Goal: Information Seeking & Learning: Learn about a topic

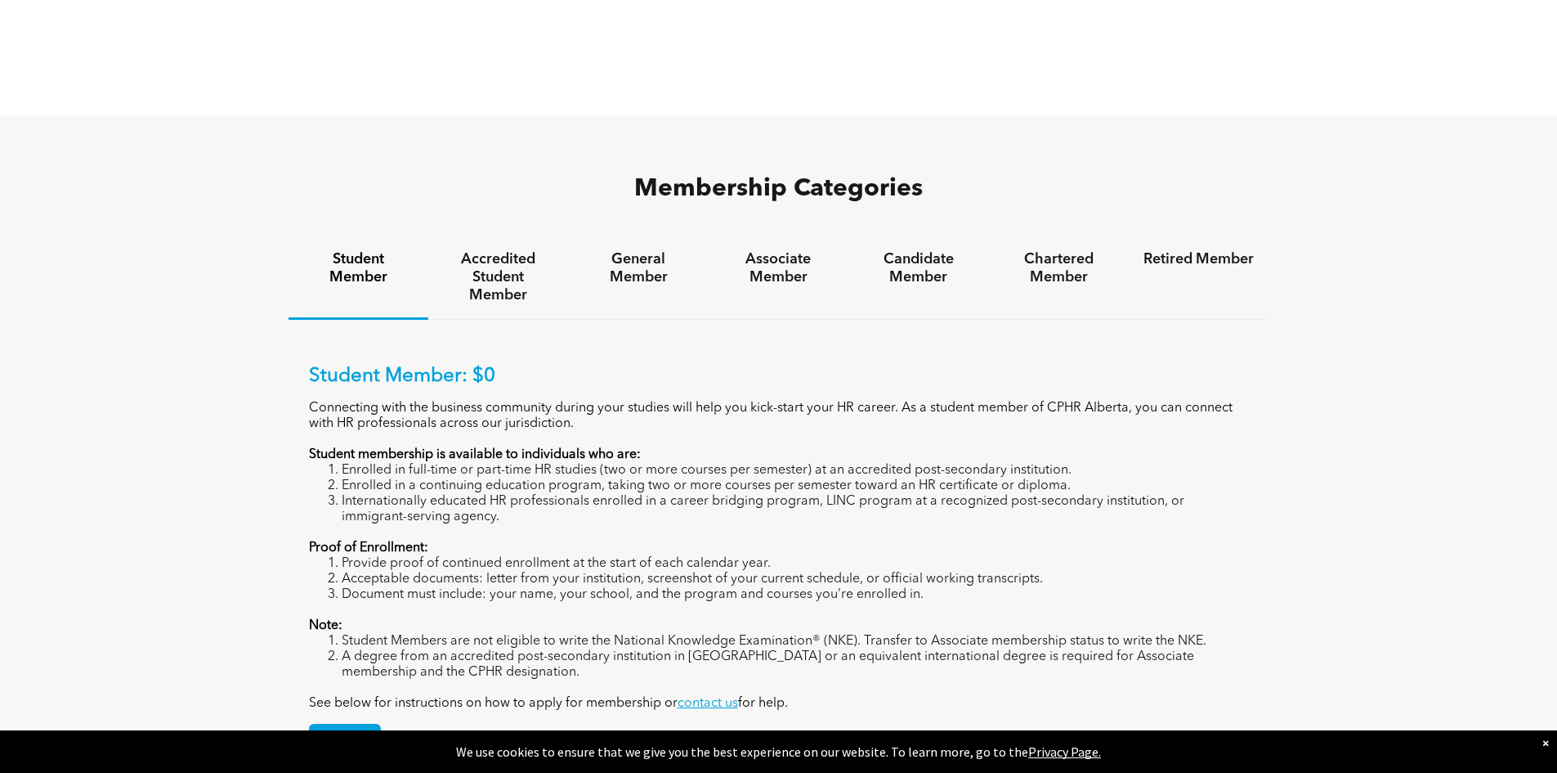
scroll to position [1063, 0]
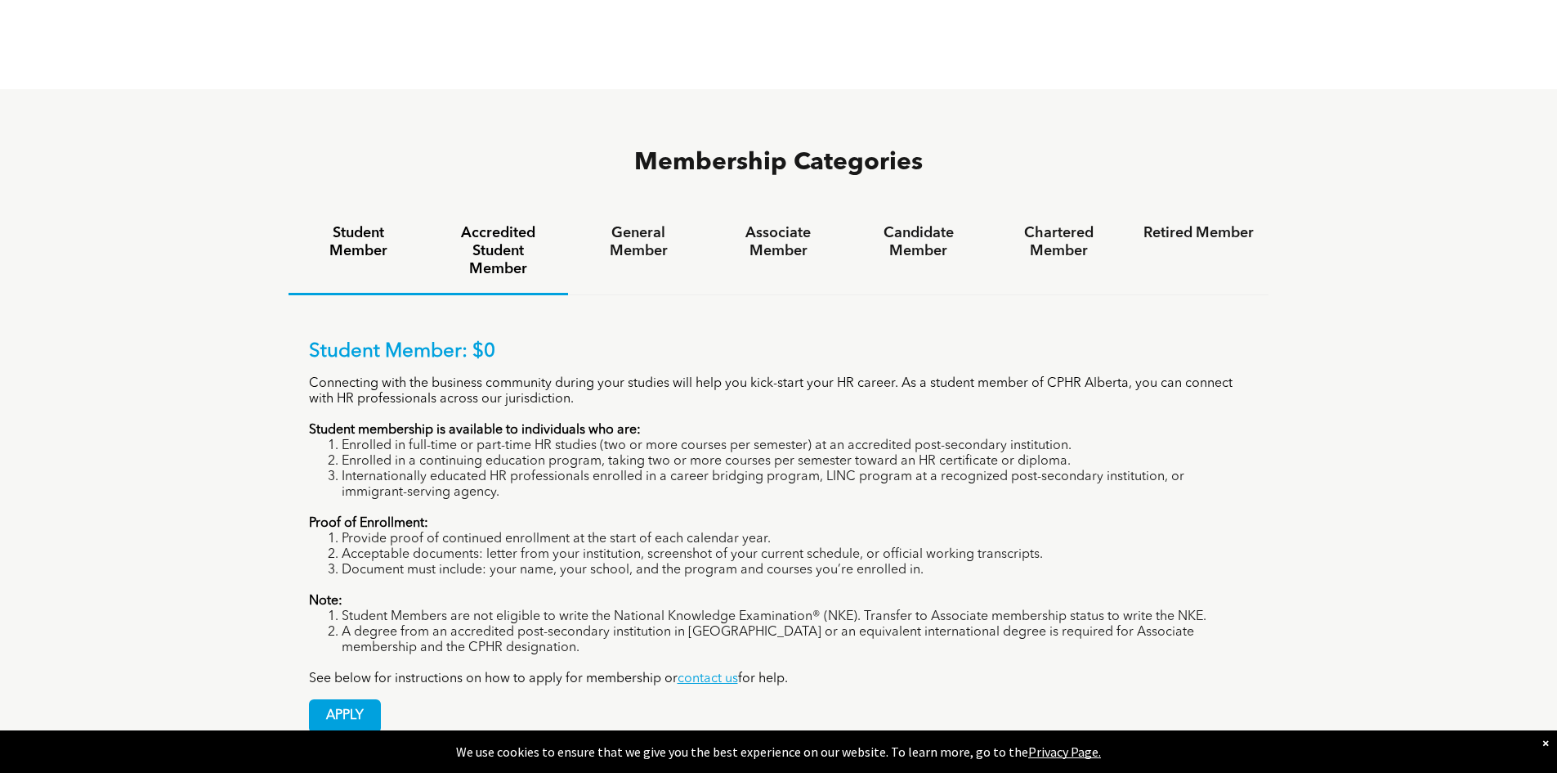
click at [500, 224] on h4 "Accredited Student Member" at bounding box center [498, 251] width 110 height 54
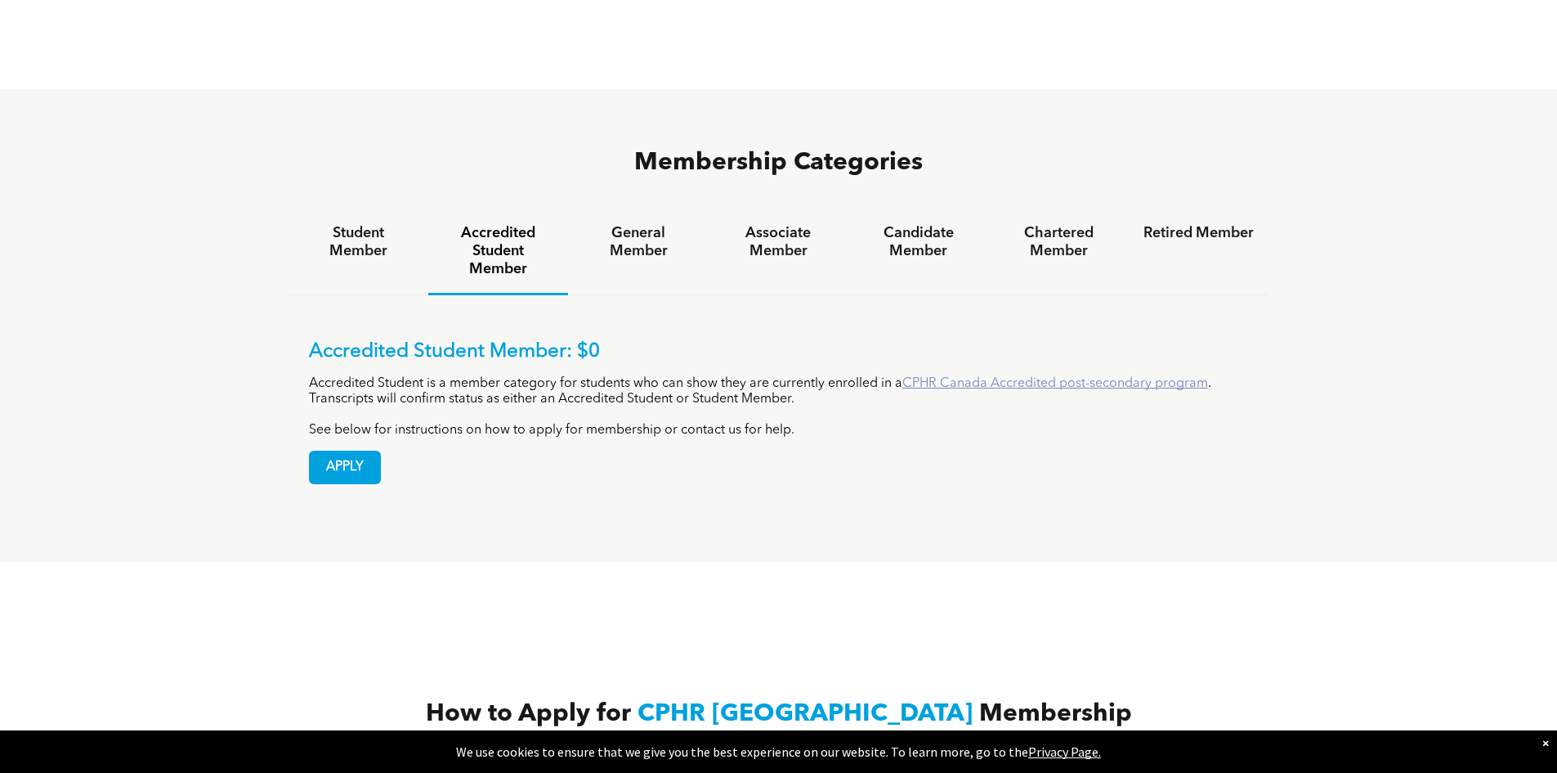
click at [1009, 377] on link "CPHR Canada Accredited post-secondary program" at bounding box center [1056, 383] width 306 height 13
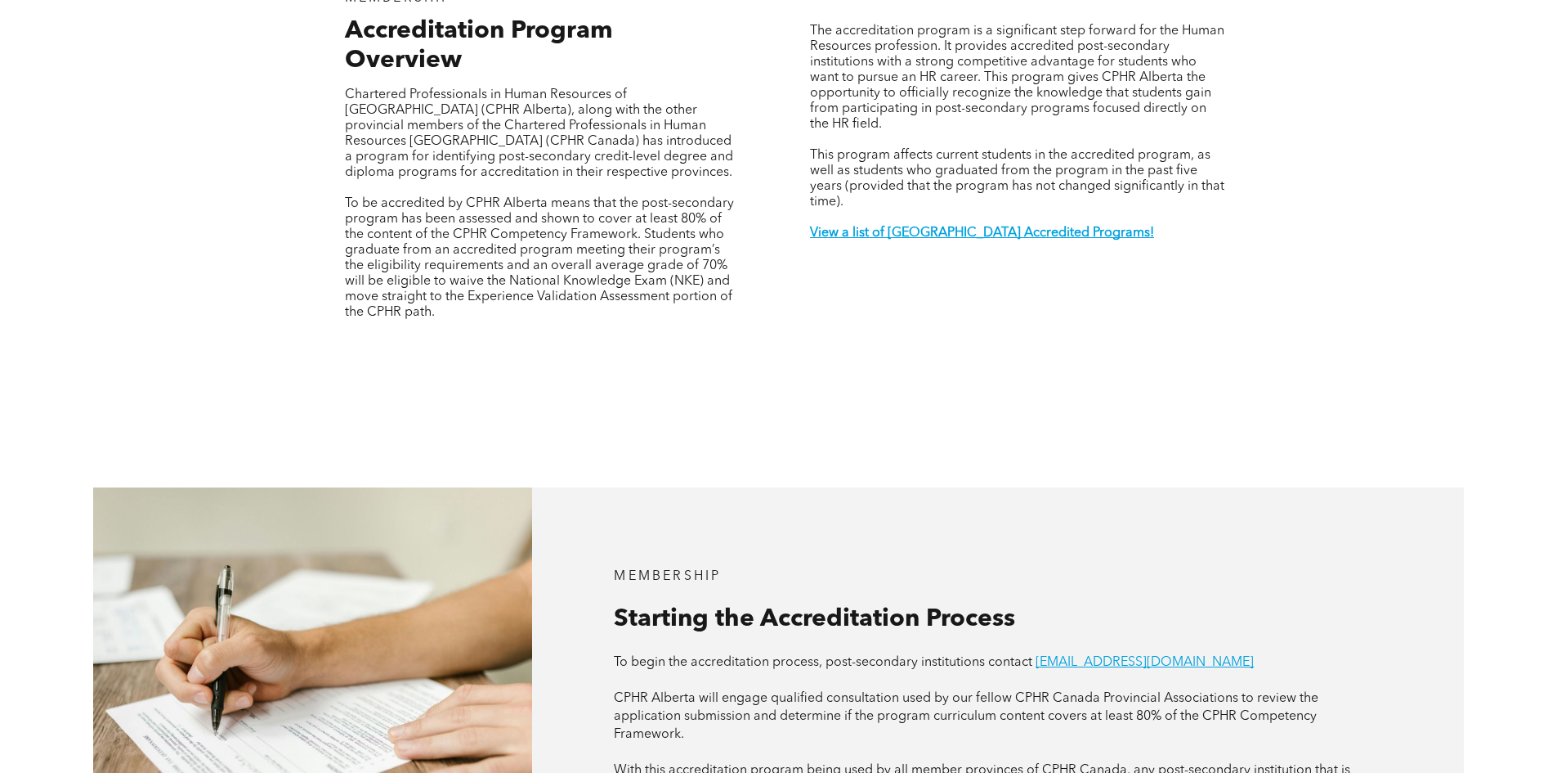
scroll to position [654, 0]
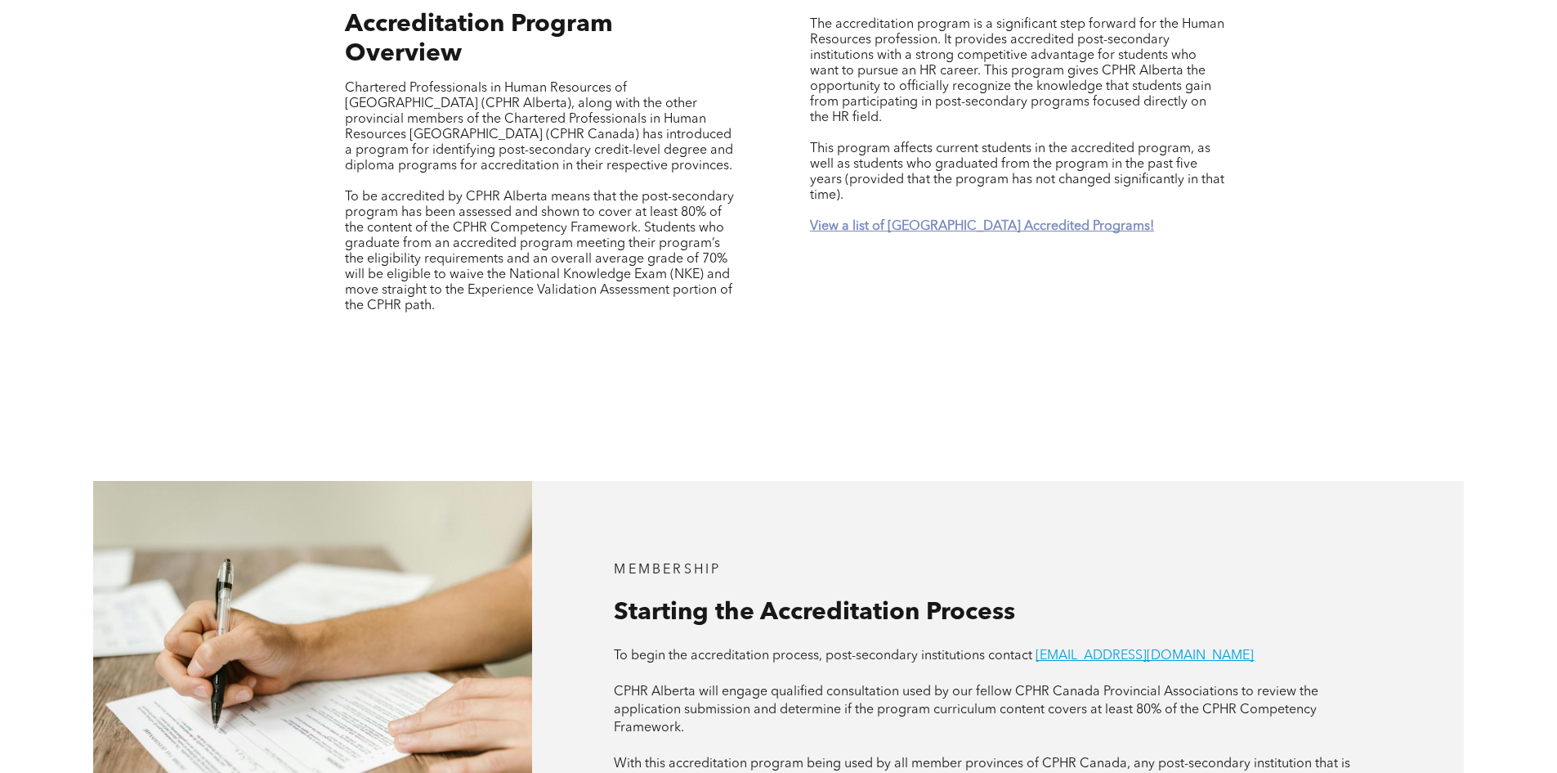
click at [983, 220] on strong "View a list of [GEOGRAPHIC_DATA] Accredited Programs!" at bounding box center [982, 226] width 344 height 13
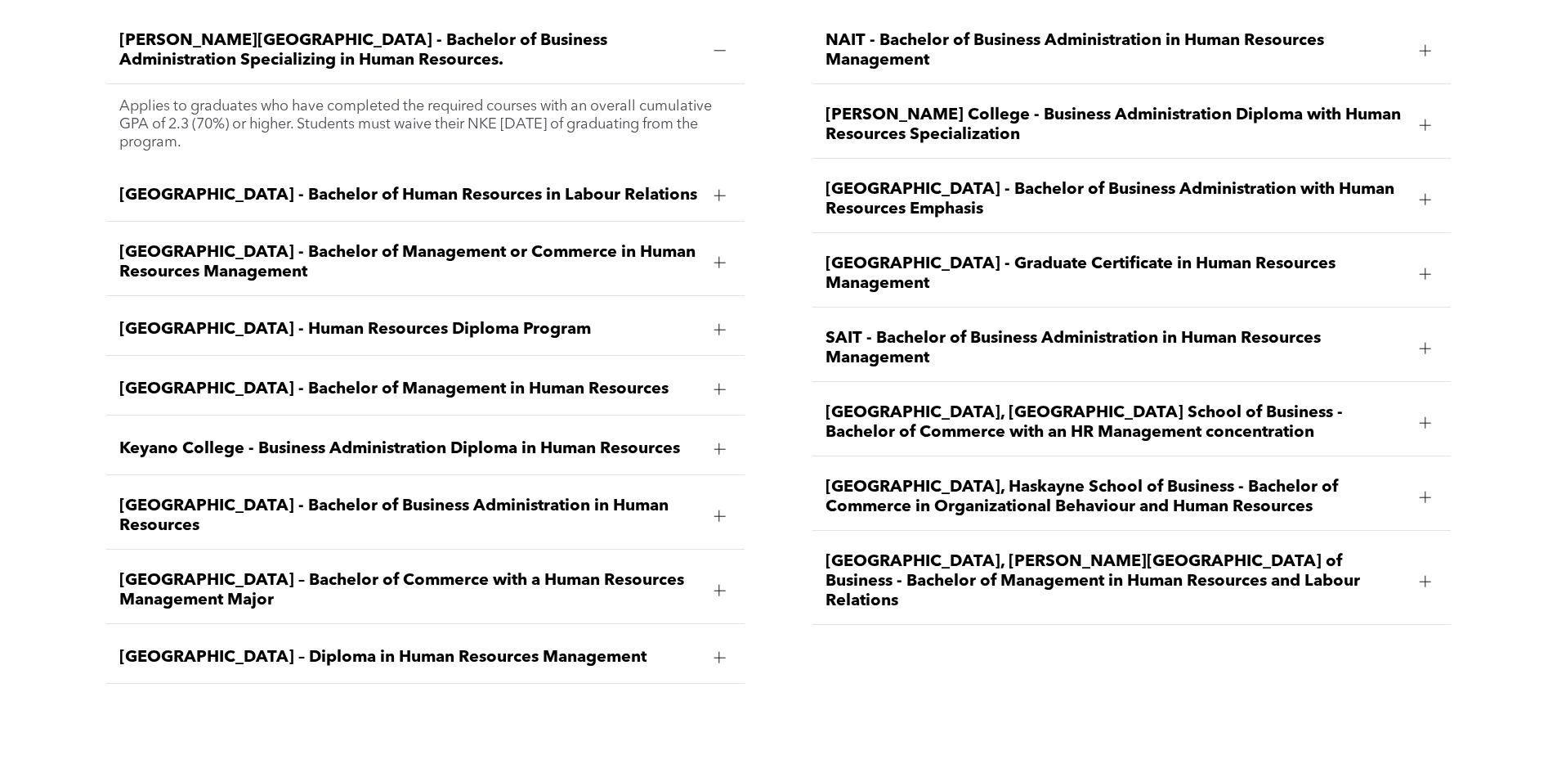
scroll to position [2576, 0]
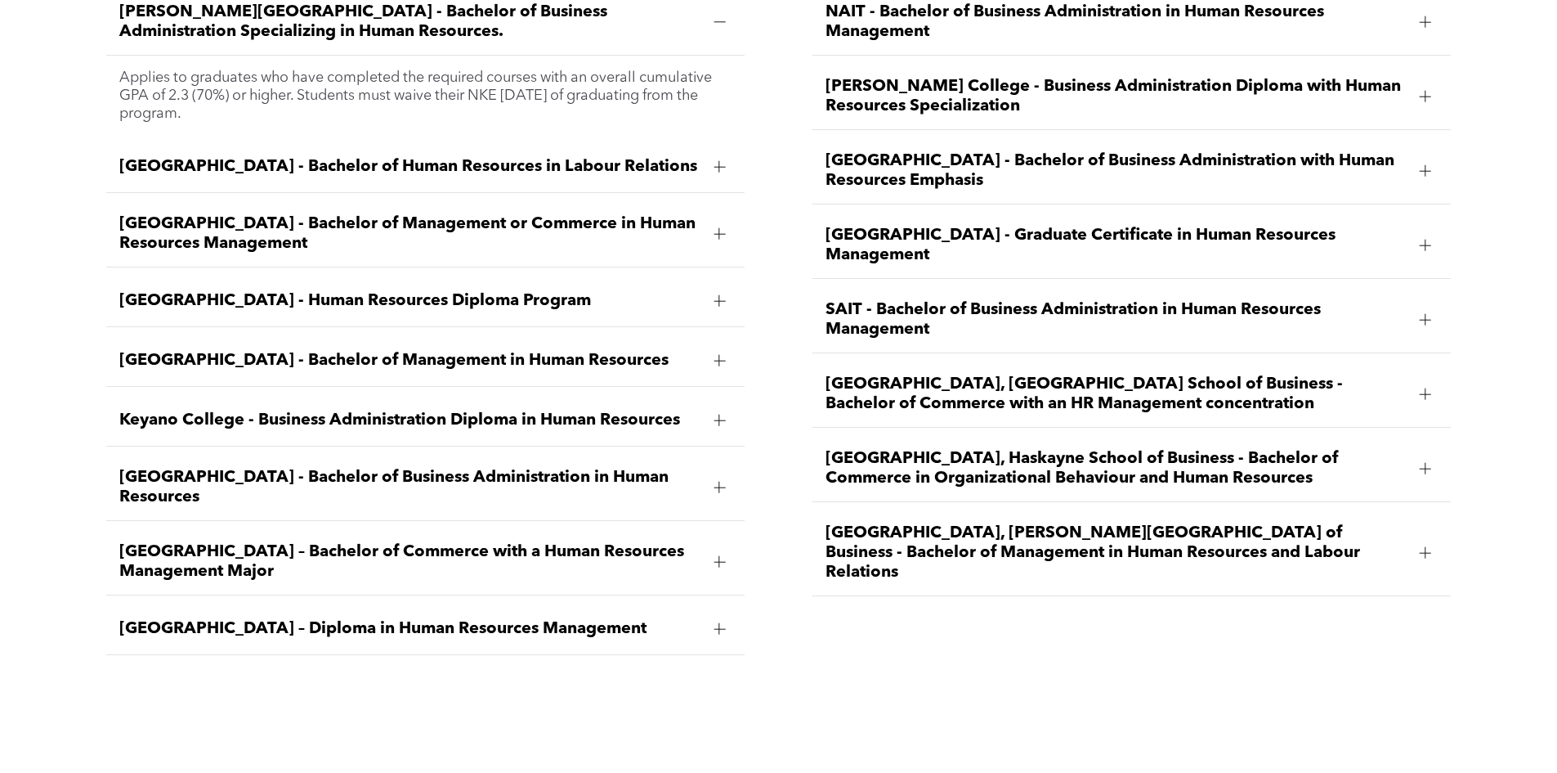
click at [1428, 388] on div at bounding box center [1425, 393] width 11 height 11
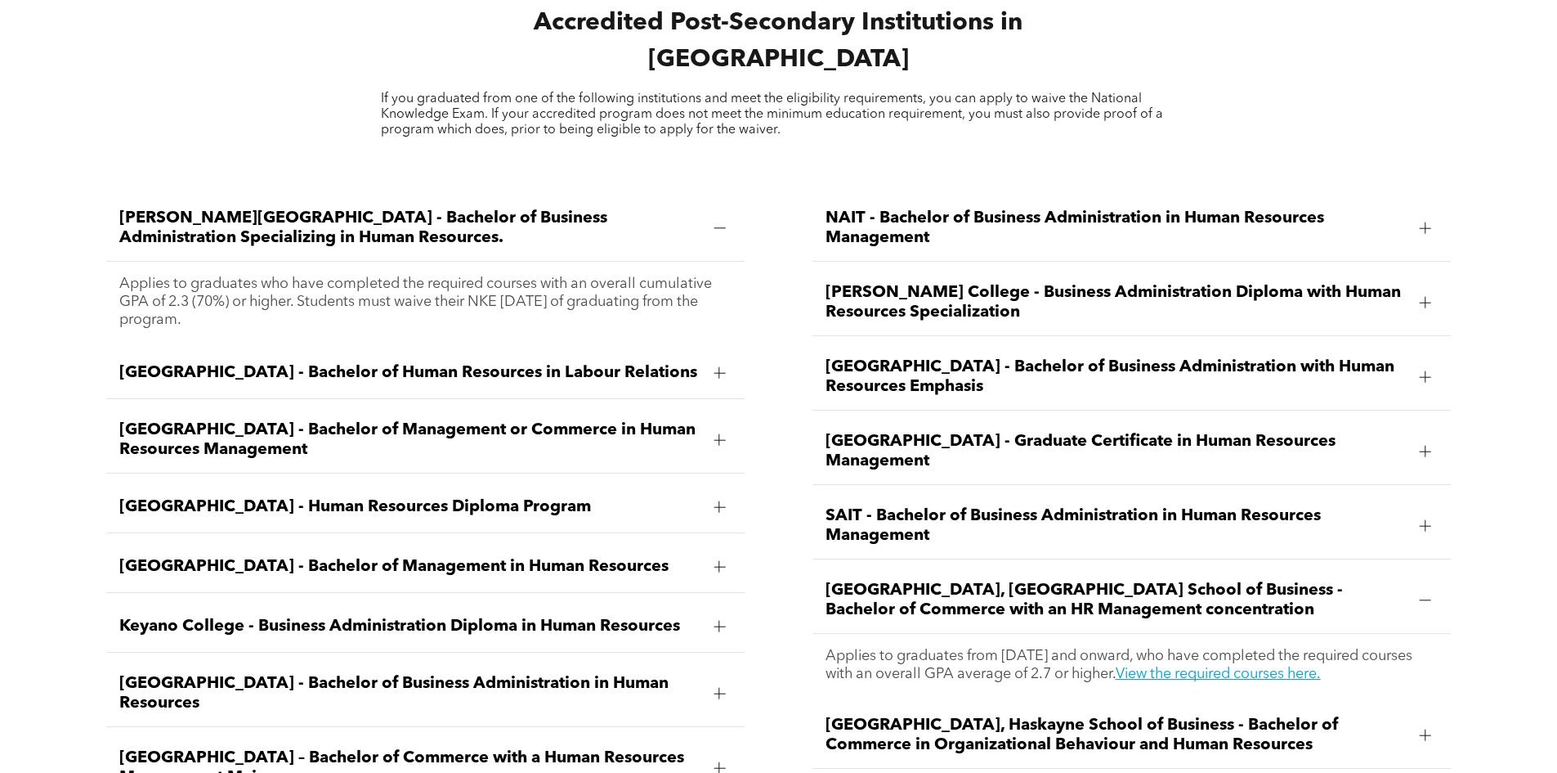
scroll to position [2331, 0]
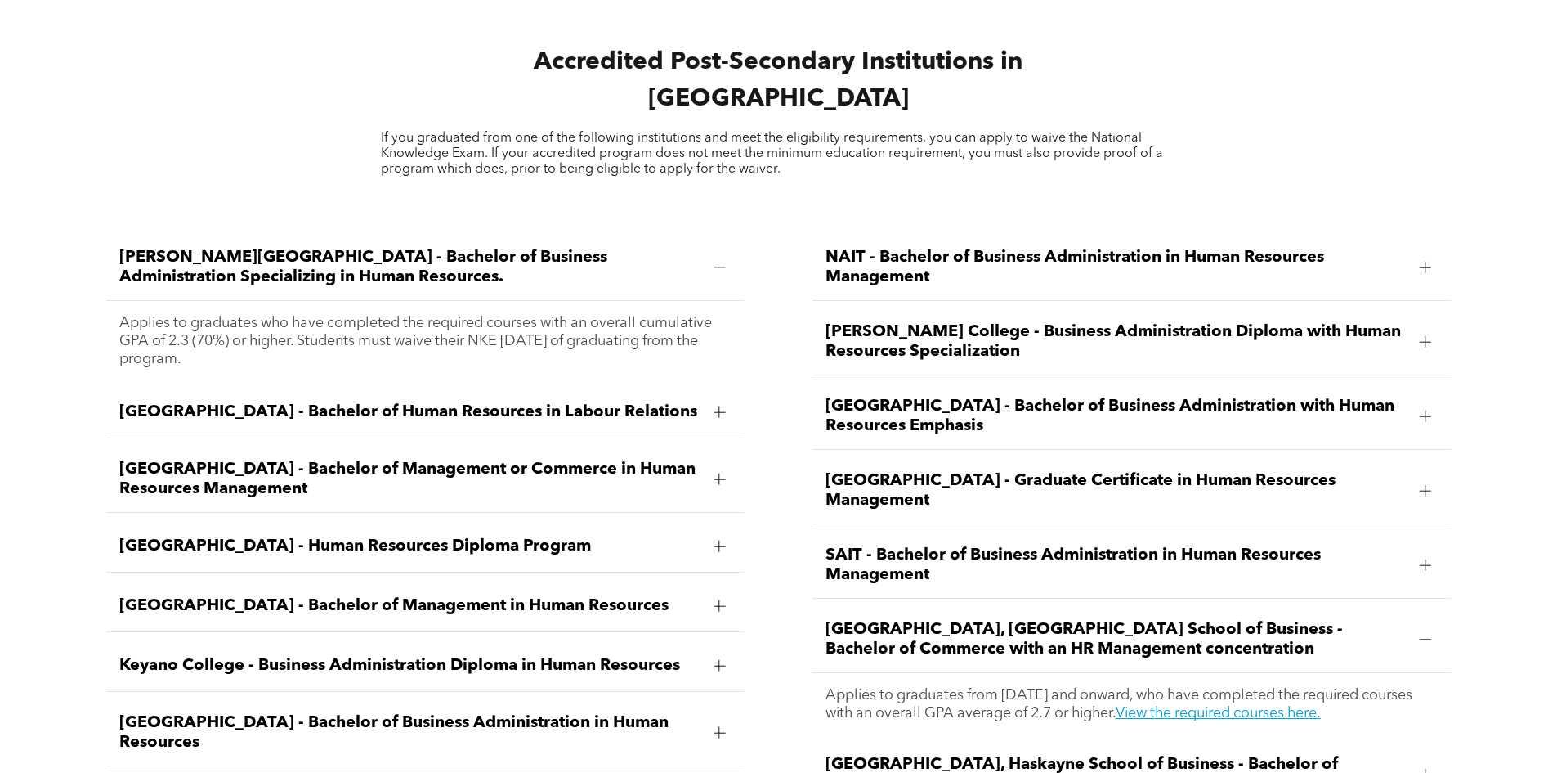
click at [1239, 248] on span "NAIT - Bachelor of Business Administration in Human Resources Management" at bounding box center [1116, 267] width 581 height 39
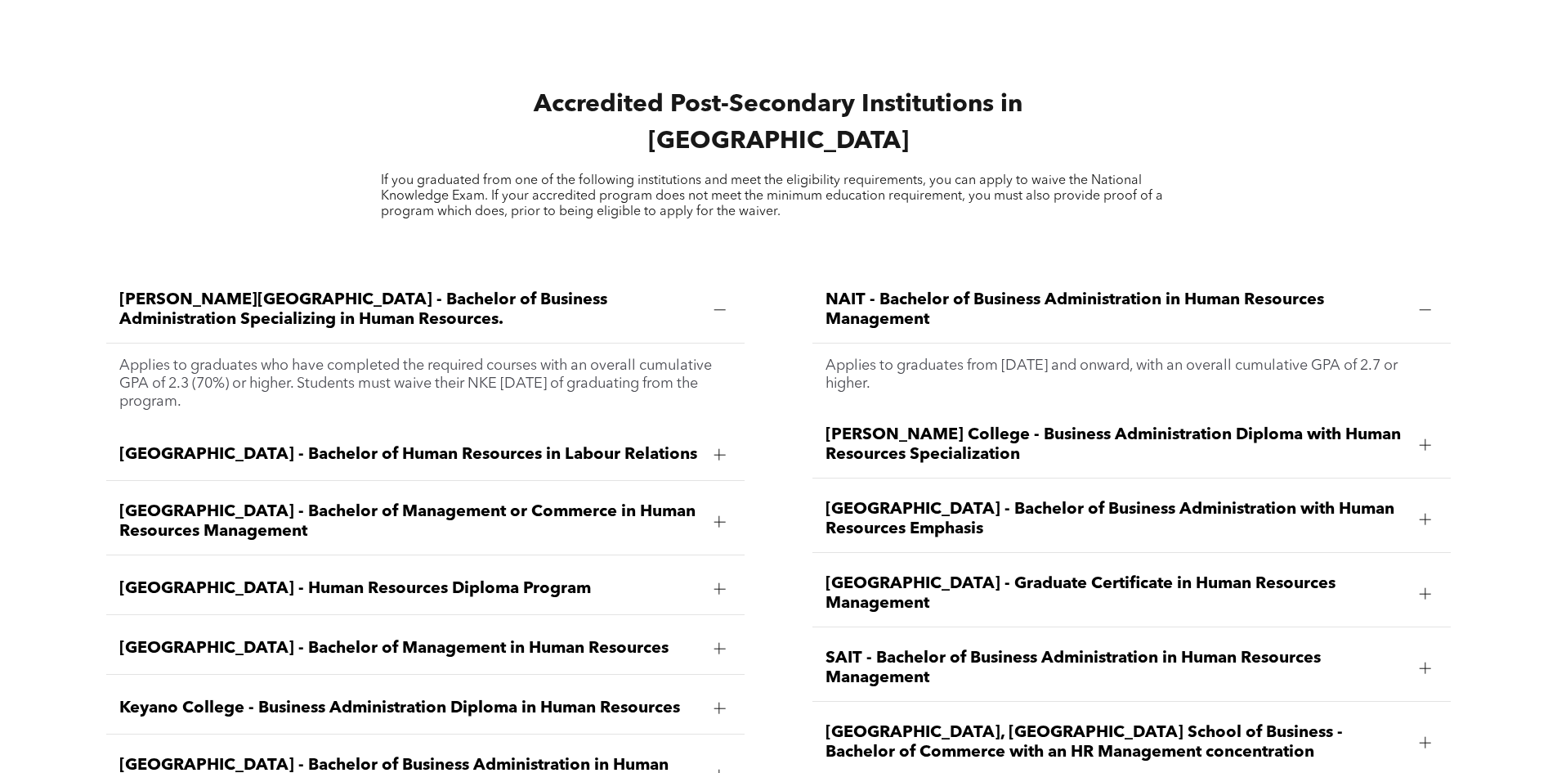
scroll to position [2249, 0]
